Goal: Find specific page/section: Find specific page/section

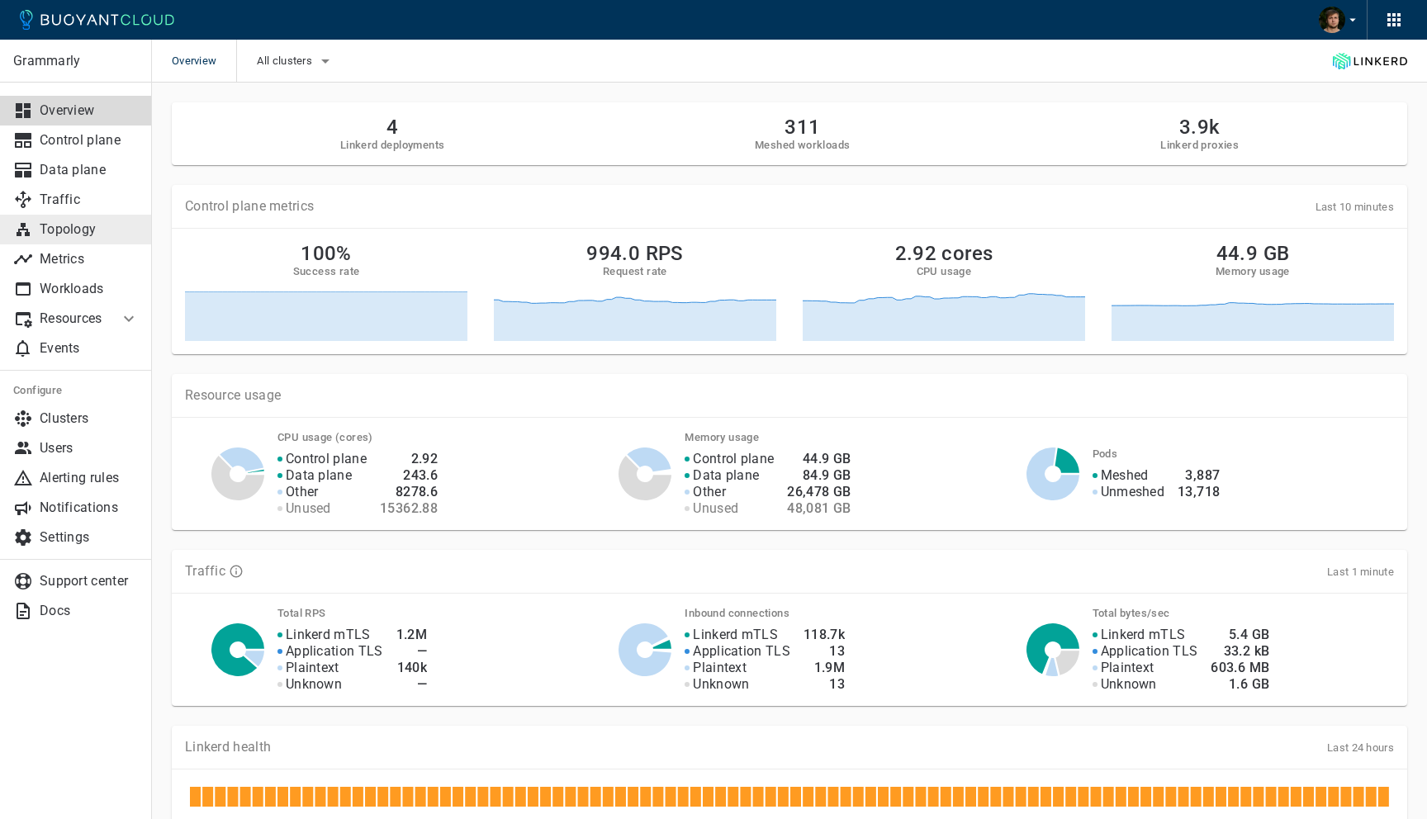
click at [84, 230] on p "Topology" at bounding box center [89, 229] width 99 height 17
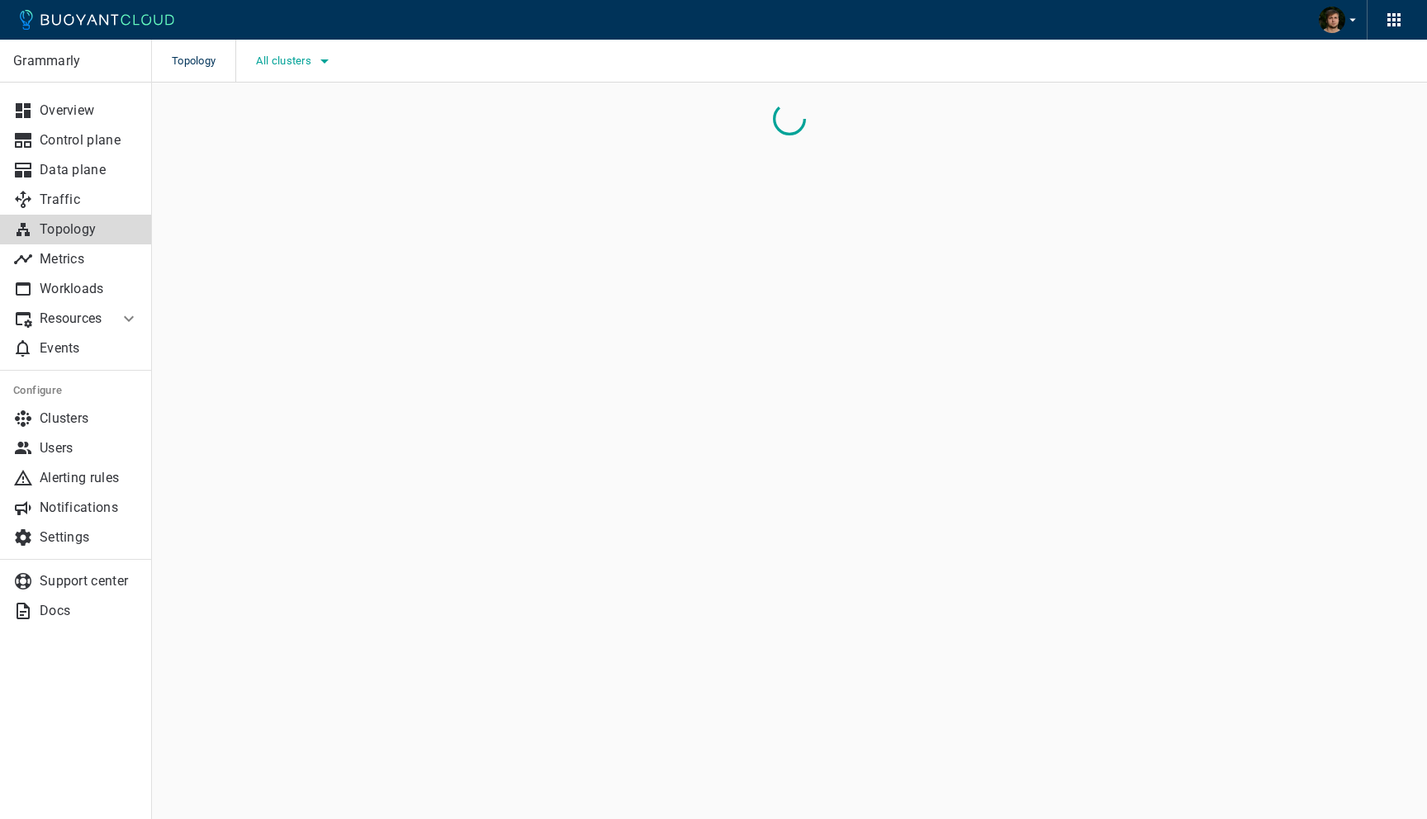
click at [314, 64] on span "All clusters" at bounding box center [285, 61] width 59 height 13
click at [325, 147] on span "prod-control-plane-1" at bounding box center [357, 144] width 121 height 17
click at [290, 147] on input "prod-control-plane-1" at bounding box center [280, 145] width 20 height 20
checkbox input "true"
click at [325, 178] on span "prod-data-plane-1" at bounding box center [350, 177] width 107 height 17
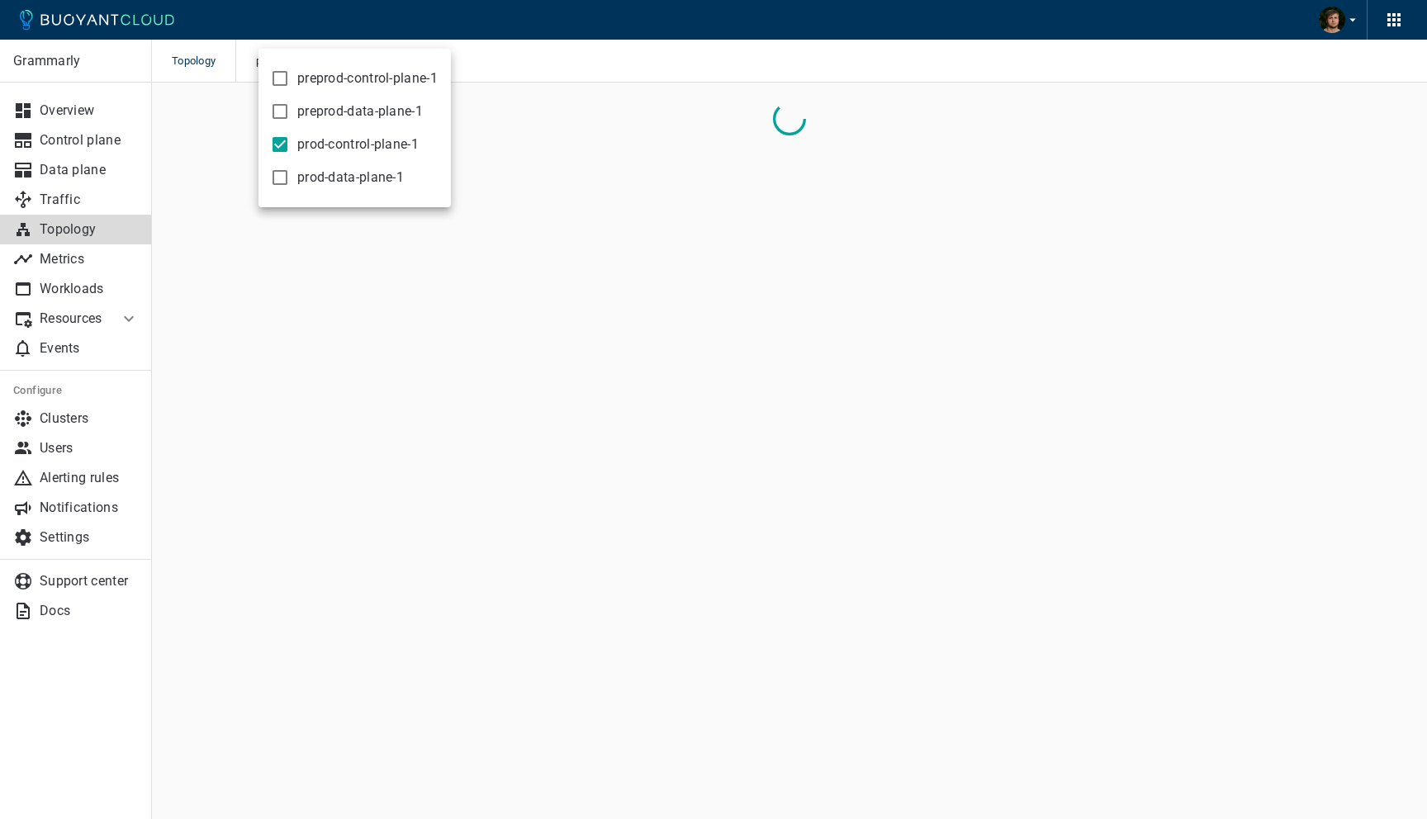
click at [290, 178] on input "prod-data-plane-1" at bounding box center [280, 178] width 20 height 20
checkbox input "true"
click at [628, 39] on div at bounding box center [713, 409] width 1427 height 819
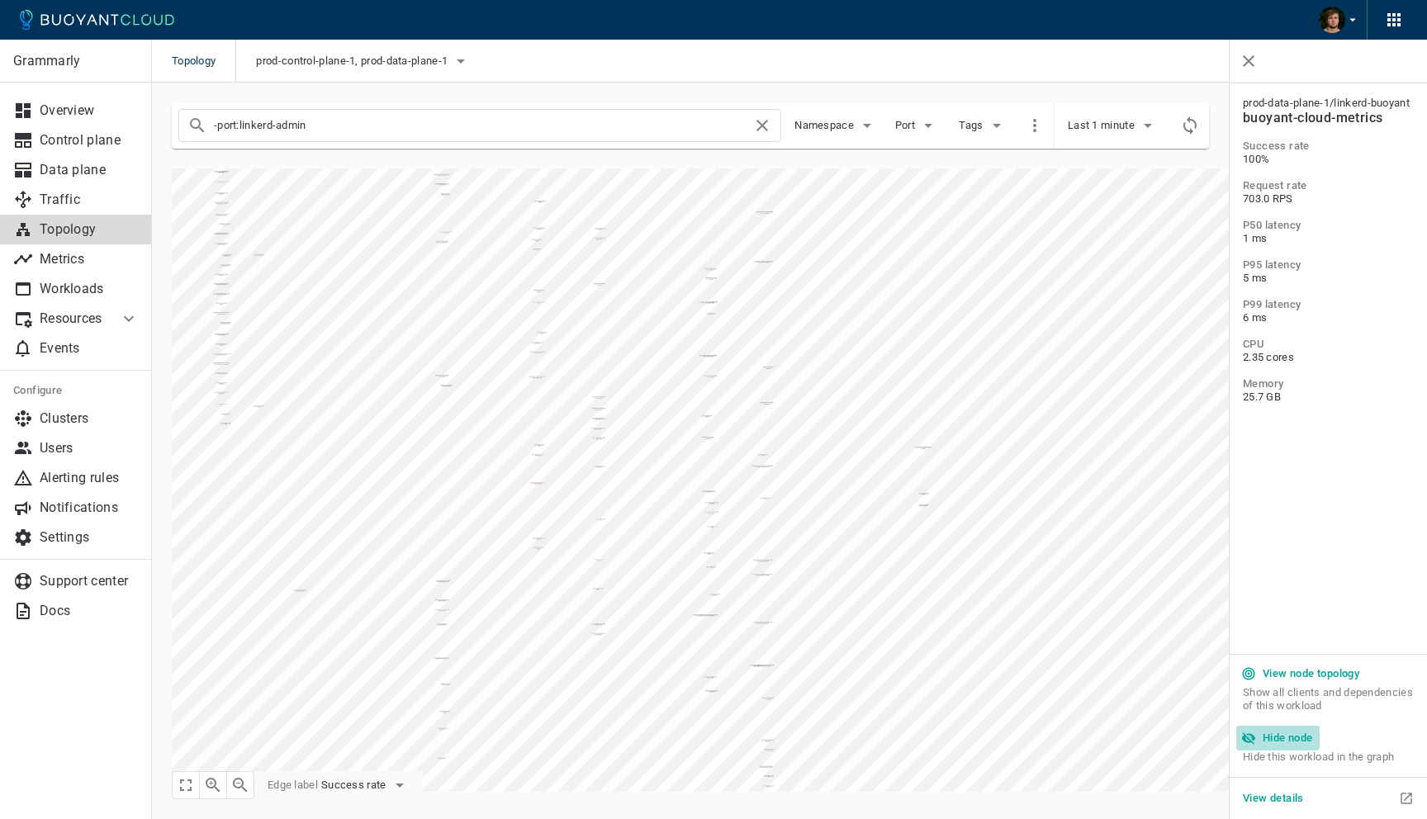
click at [1284, 733] on h5 "Hide node" at bounding box center [1288, 738] width 50 height 13
click at [1288, 738] on h5 "Hide node" at bounding box center [1288, 738] width 50 height 13
click at [1298, 734] on h5 "Hide node" at bounding box center [1288, 738] width 50 height 13
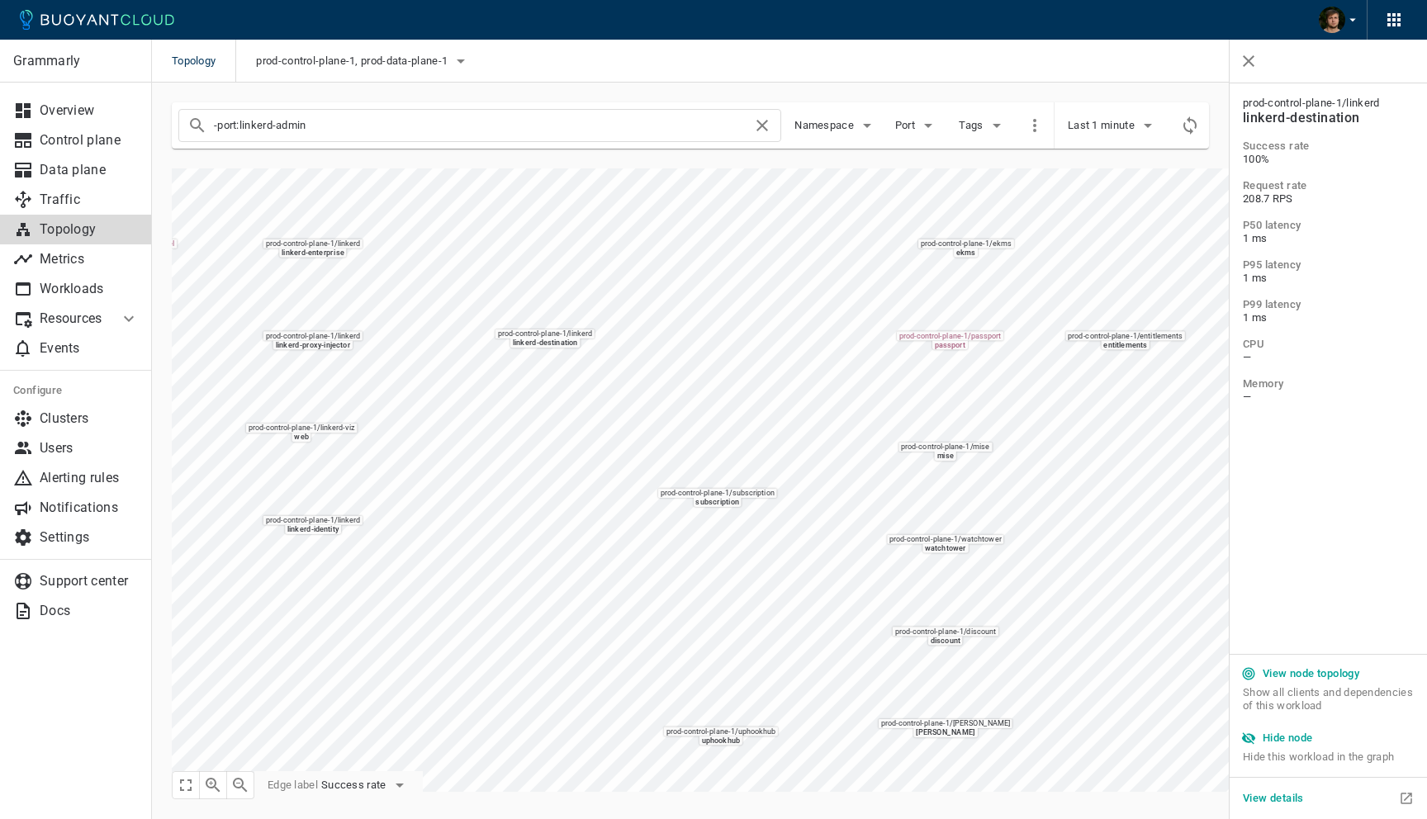
click at [1271, 735] on h5 "Hide node" at bounding box center [1288, 738] width 50 height 13
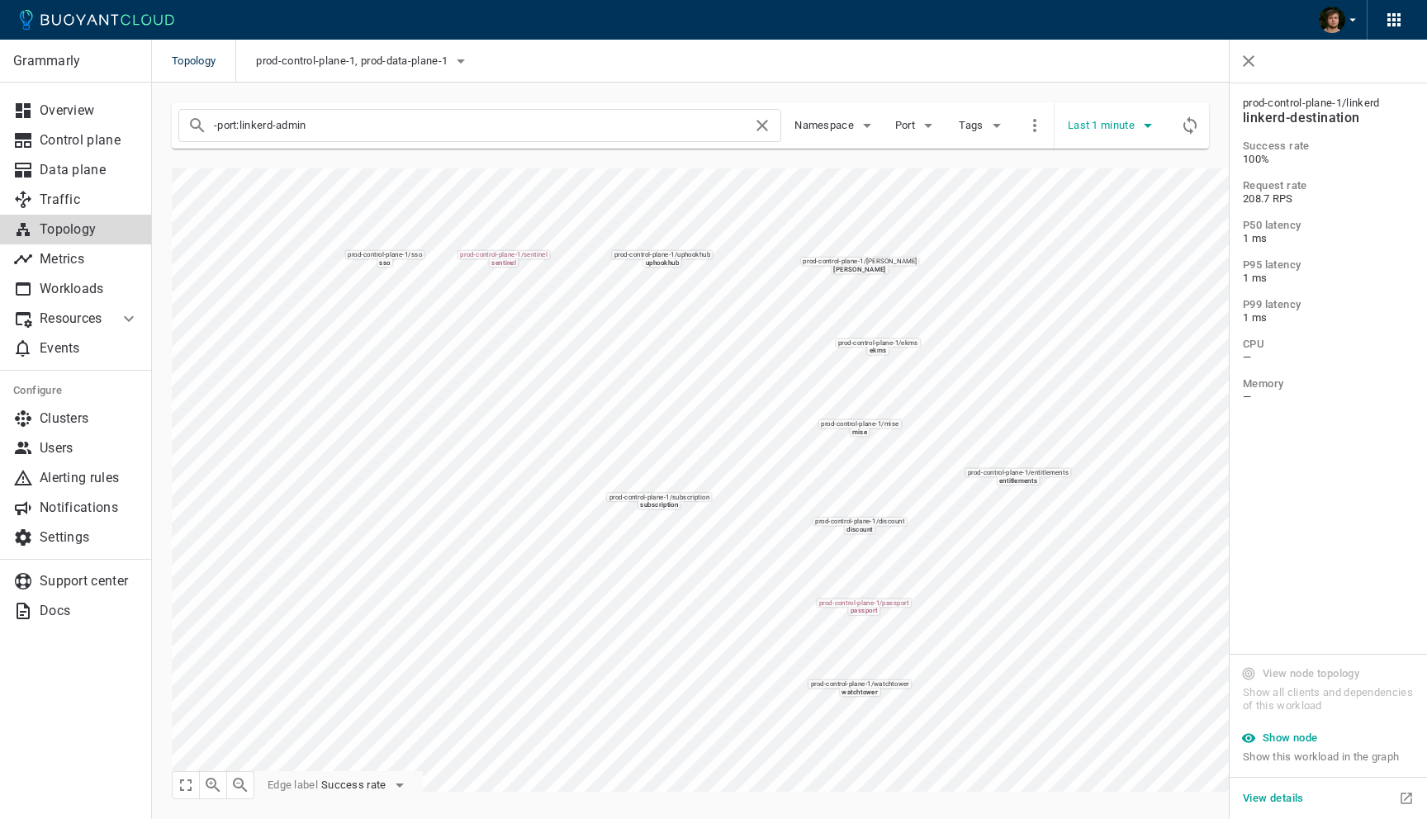
click at [1126, 130] on span "Last 1 minute" at bounding box center [1103, 125] width 70 height 13
click at [1120, 198] on li "Last 10 minutes" at bounding box center [1130, 189] width 125 height 30
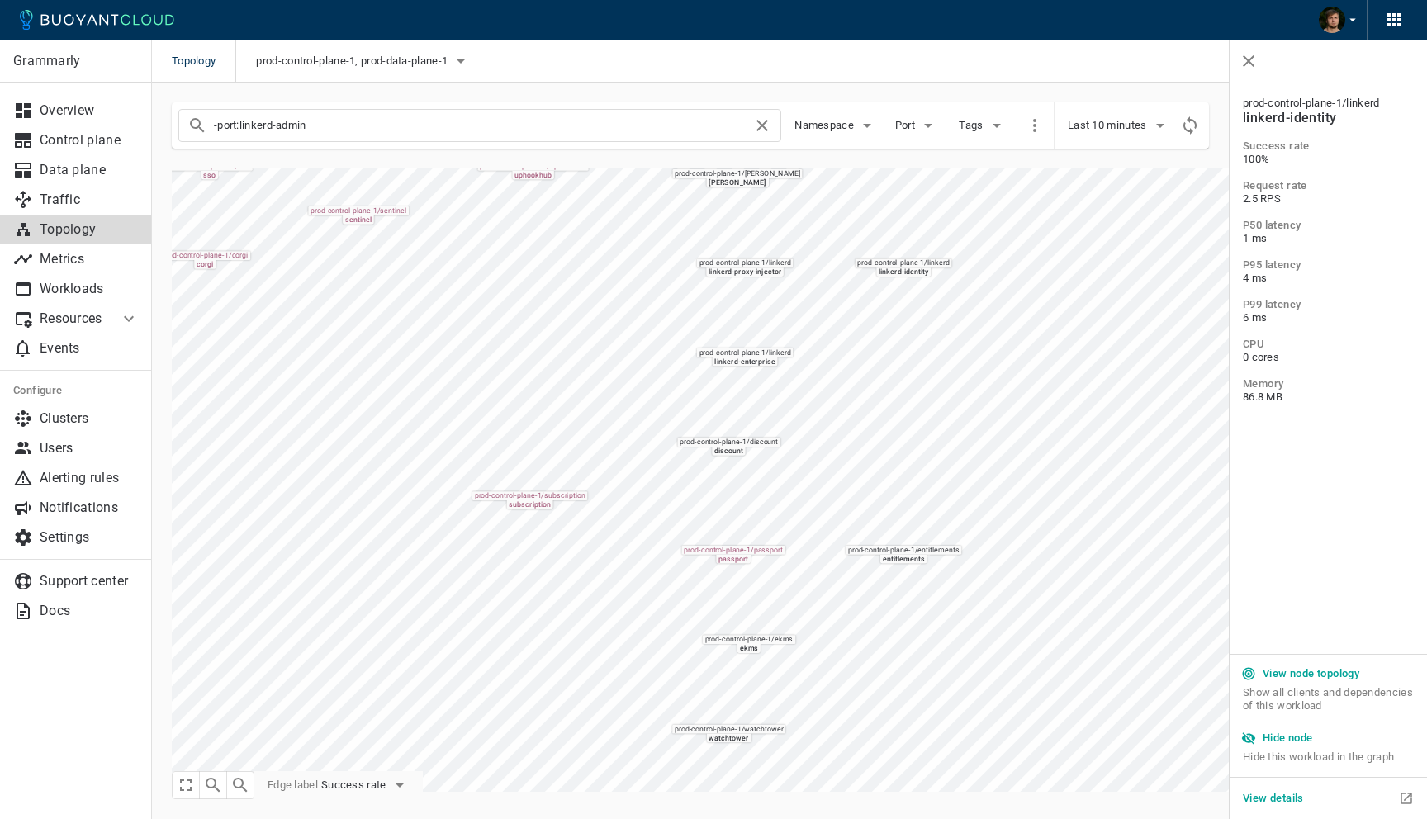
click at [1255, 733] on icon "button" at bounding box center [1248, 738] width 15 height 15
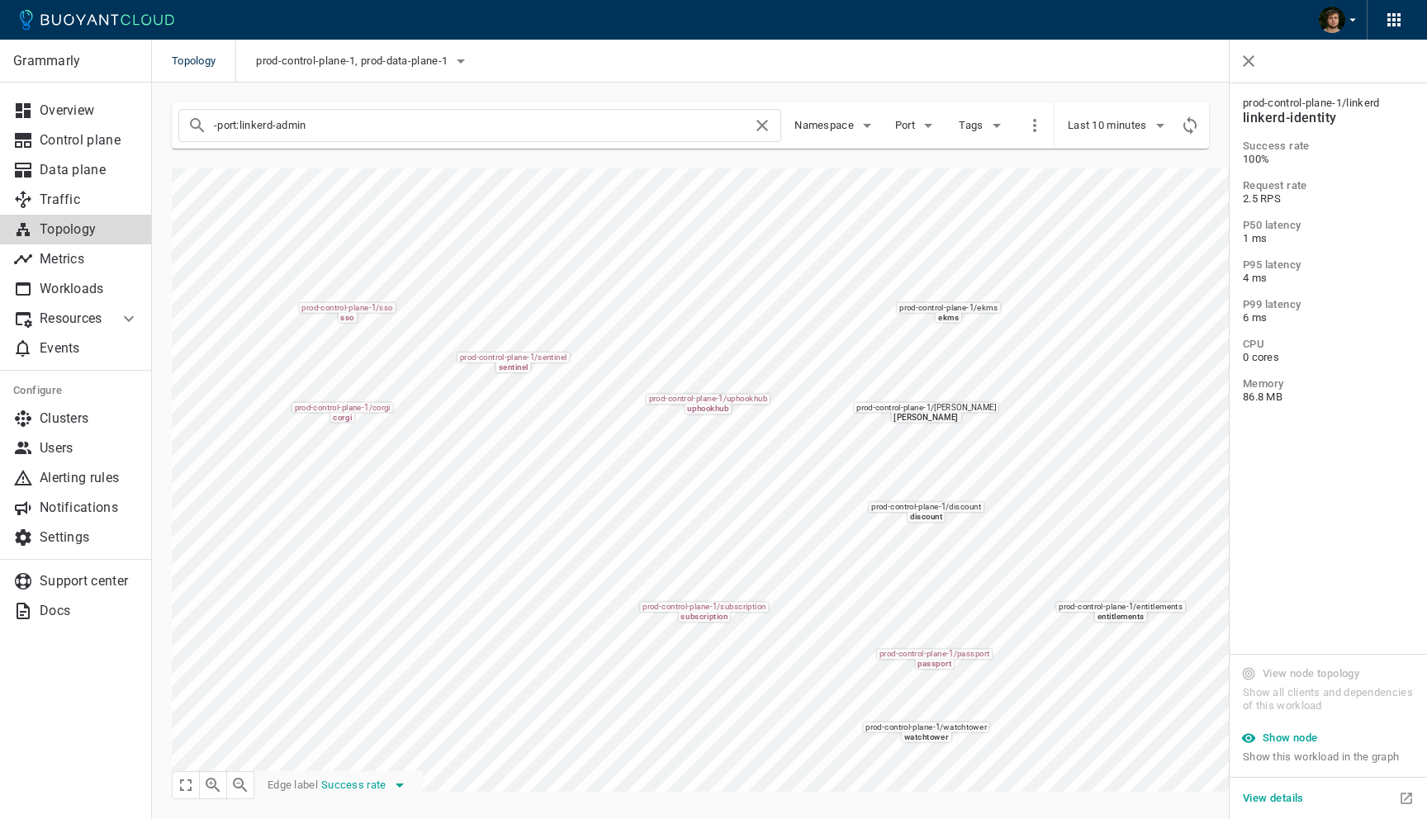
click at [364, 797] on button "Success rate" at bounding box center [365, 785] width 88 height 25
click at [370, 761] on li "Request rate" at bounding box center [389, 755] width 132 height 30
